Goal: Information Seeking & Learning: Learn about a topic

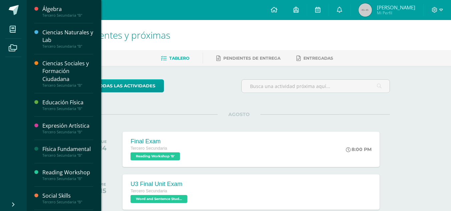
click at [63, 39] on div "Ciencias Naturales y Lab" at bounding box center [67, 36] width 51 height 15
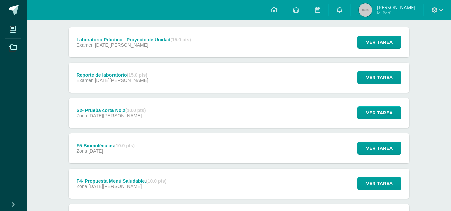
scroll to position [86, 0]
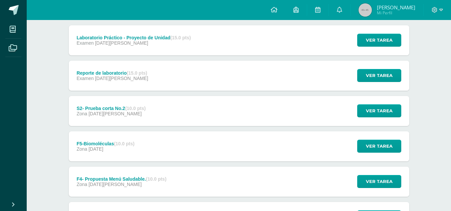
click at [186, 69] on div "Reporte de laboratorio (15.0 pts) Examen [DATE][PERSON_NAME] Ver tarea Reporte …" at bounding box center [239, 76] width 341 height 30
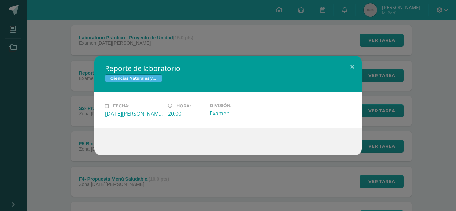
click at [191, 37] on div "Reporte de laboratorio Ciencias Naturales y Lab Fecha: [DATE][PERSON_NAME] Hora…" at bounding box center [228, 105] width 456 height 211
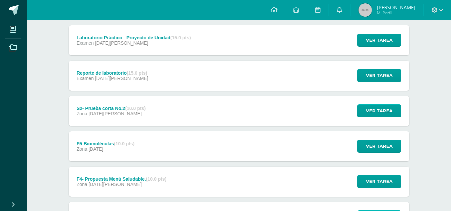
click at [175, 42] on div "Examen [DATE][PERSON_NAME]" at bounding box center [134, 42] width 114 height 5
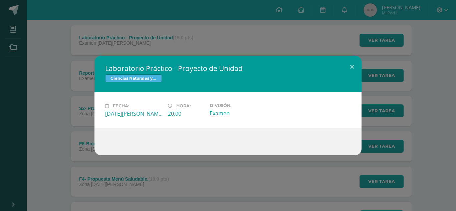
click at [179, 22] on div "Laboratorio Práctico - Proyecto de Unidad Ciencias Naturales y Lab Fecha: [DATE…" at bounding box center [228, 105] width 456 height 211
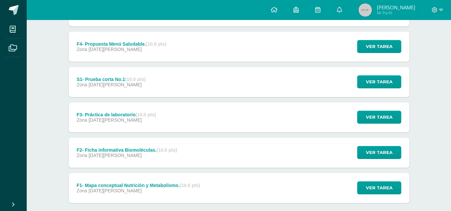
scroll to position [258, 0]
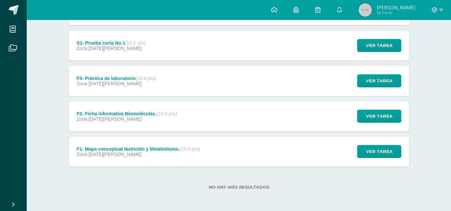
click at [163, 76] on div "F3- Práctica de laboratorio (10.0 pts) Zona [DATE][PERSON_NAME]" at bounding box center [117, 81] width 96 height 30
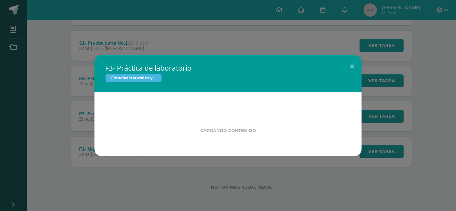
click at [237, 12] on div "F3- Práctica de laboratorio Ciencias Naturales y Lab Cargando contenido Loading…" at bounding box center [228, 105] width 456 height 211
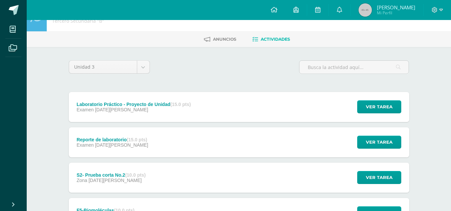
scroll to position [0, 0]
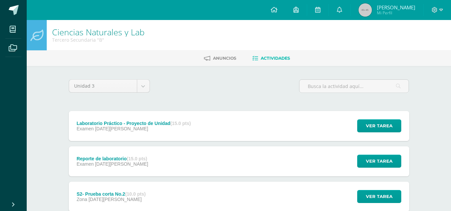
click at [156, 124] on div "Laboratorio Práctico - Proyecto de Unidad (15.0 pts)" at bounding box center [134, 123] width 114 height 5
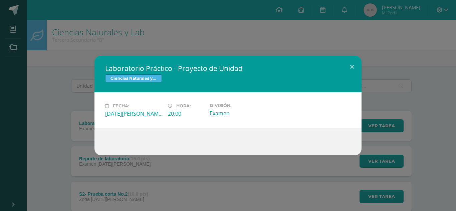
click at [199, 45] on div "Laboratorio Práctico - Proyecto de Unidad Ciencias Naturales y Lab Fecha: [DATE…" at bounding box center [228, 105] width 456 height 211
